Goal: Task Accomplishment & Management: Use online tool/utility

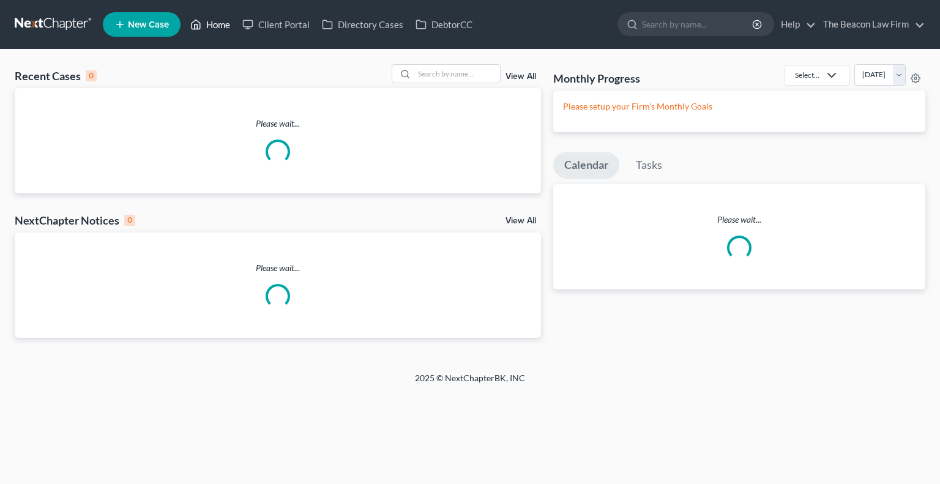
click at [209, 12] on div at bounding box center [464, 12] width 940 height 0
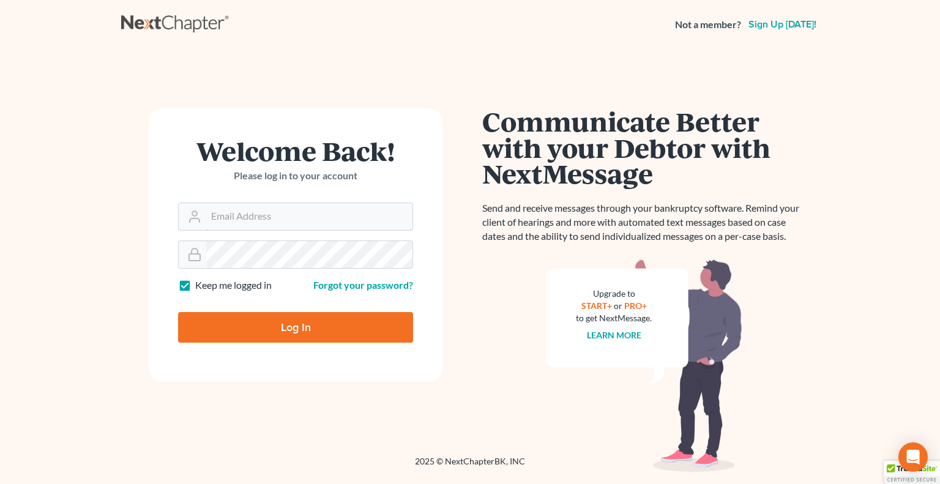
type input "[EMAIL_ADDRESS][DOMAIN_NAME]"
click at [292, 326] on input "Log In" at bounding box center [295, 327] width 235 height 31
type input "Thinking..."
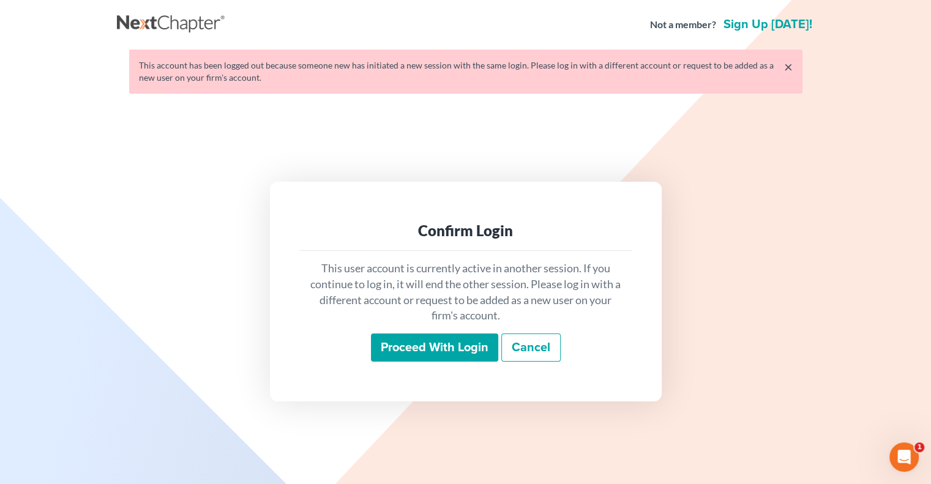
click at [446, 342] on input "Proceed with login" at bounding box center [434, 348] width 127 height 28
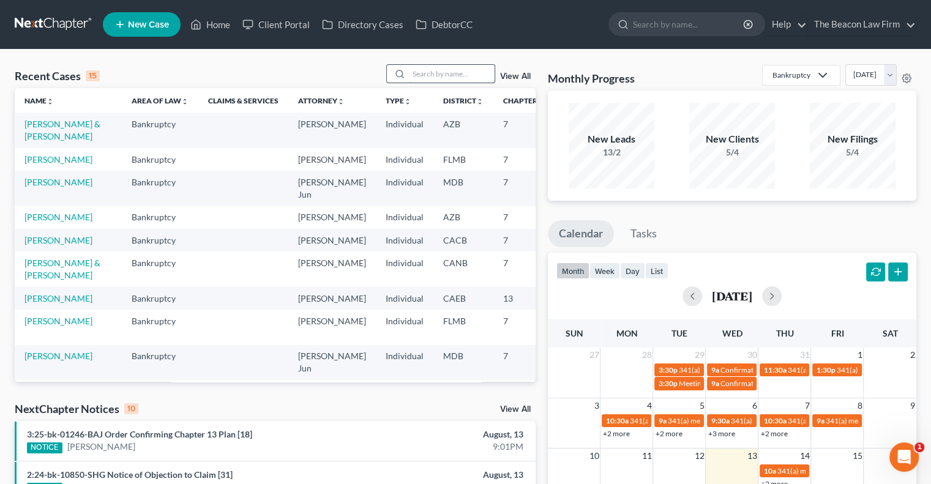
click at [437, 75] on input "search" at bounding box center [452, 74] width 86 height 18
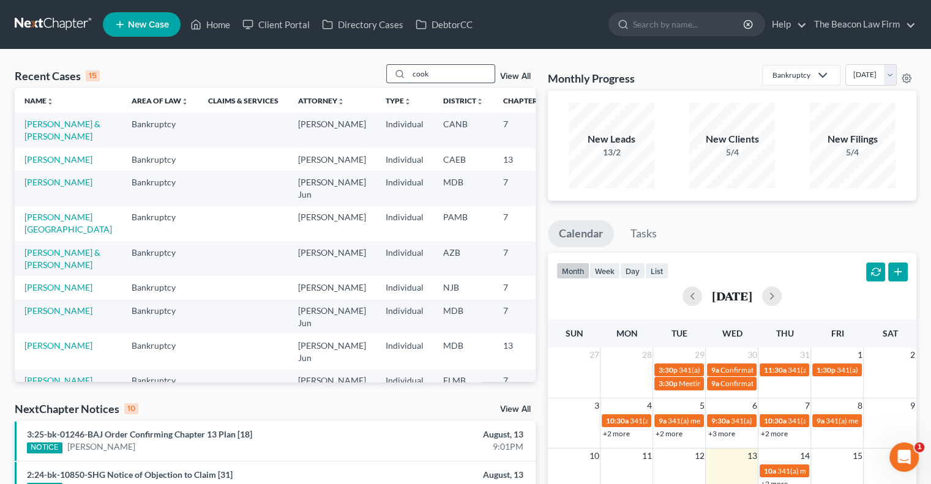
type input "cook"
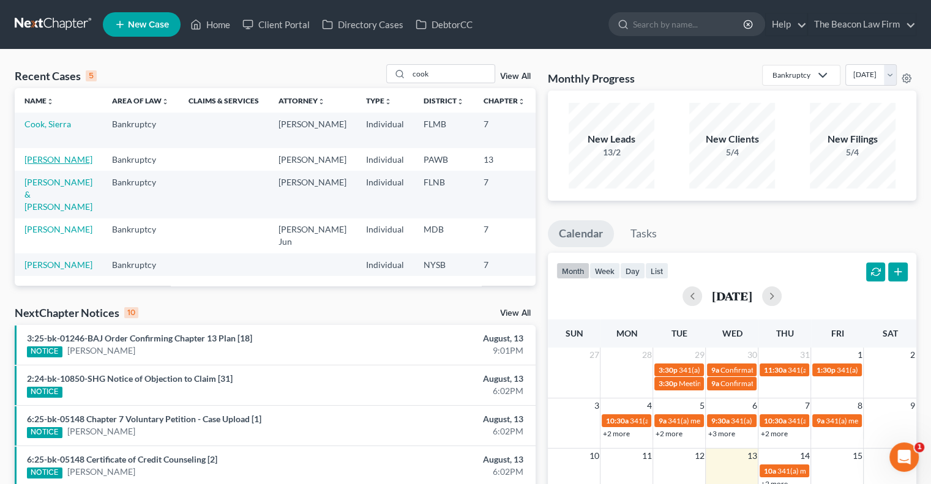
click at [34, 165] on link "Cook, Amber" at bounding box center [58, 159] width 68 height 10
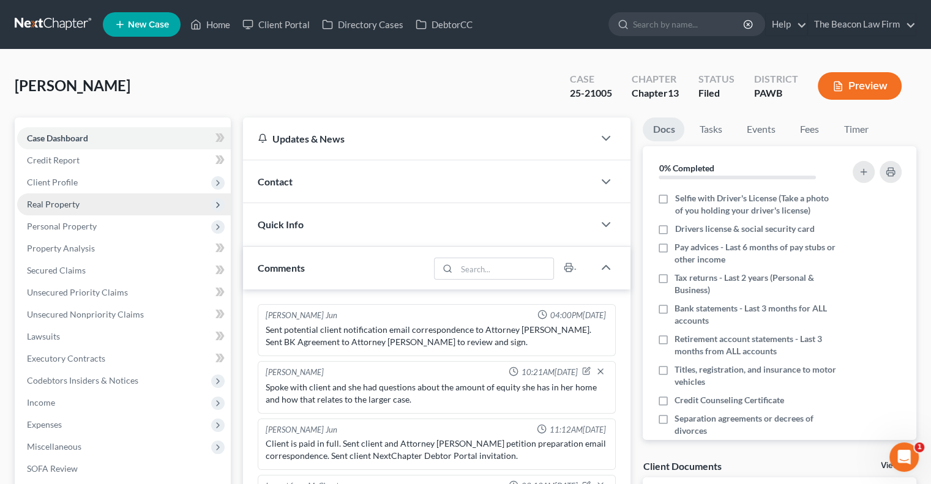
scroll to position [386, 0]
